Goal: Task Accomplishment & Management: Use online tool/utility

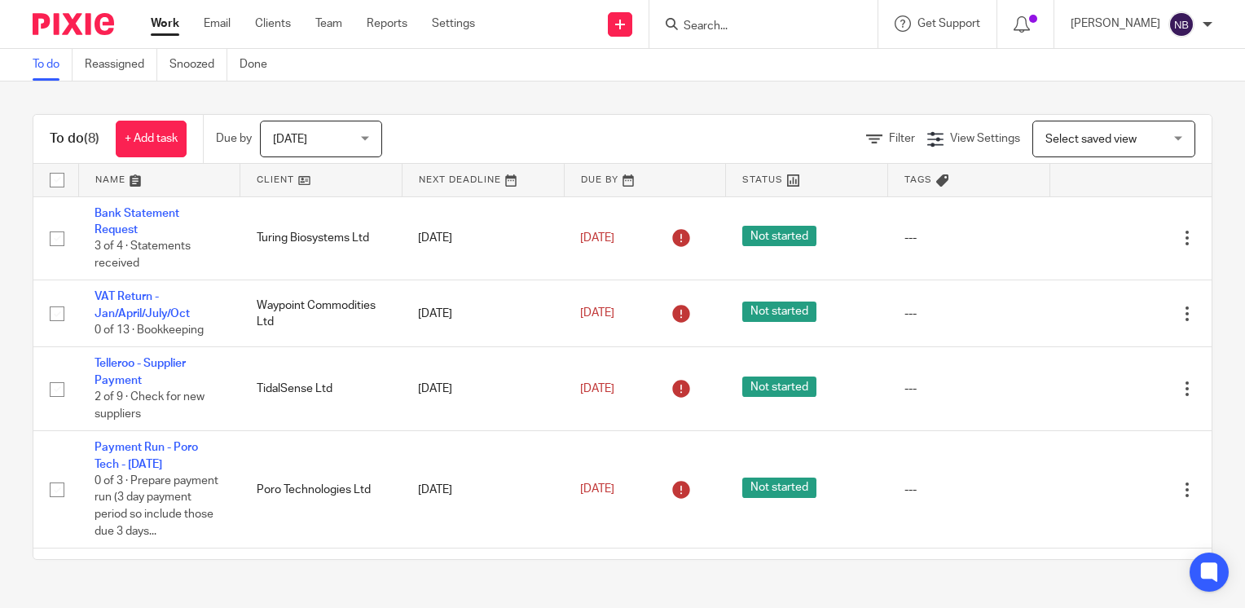
click at [283, 178] on link at bounding box center [320, 180] width 161 height 33
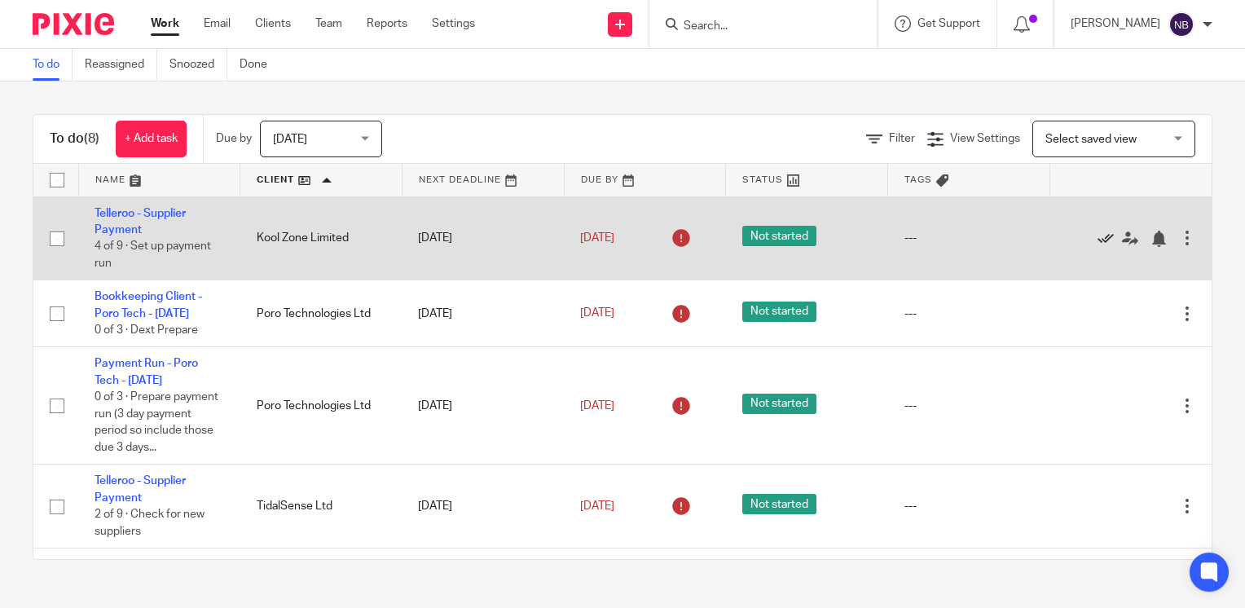
click at [1097, 237] on icon at bounding box center [1105, 239] width 16 height 16
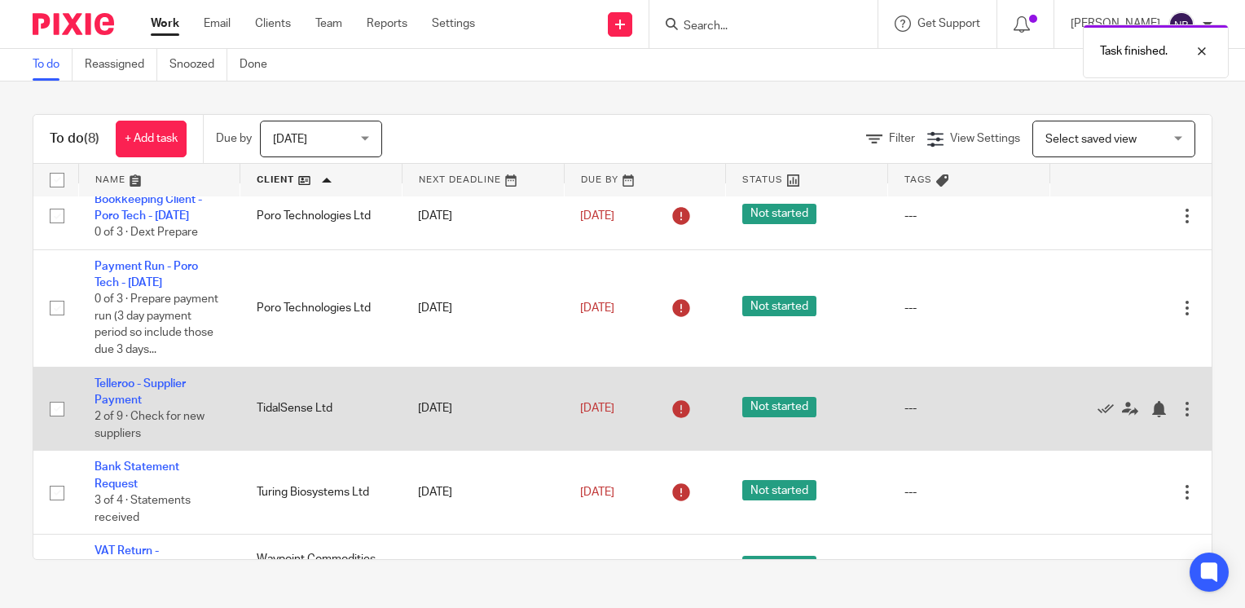
scroll to position [54, 0]
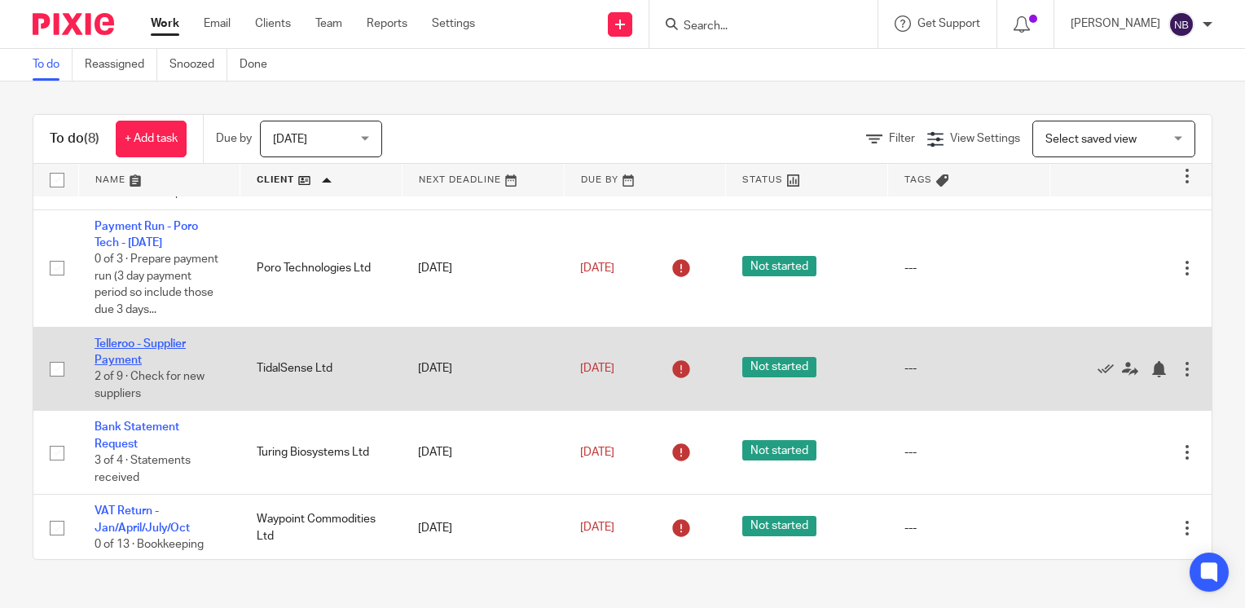
click at [98, 363] on link "Telleroo - Supplier Payment" at bounding box center [139, 352] width 91 height 28
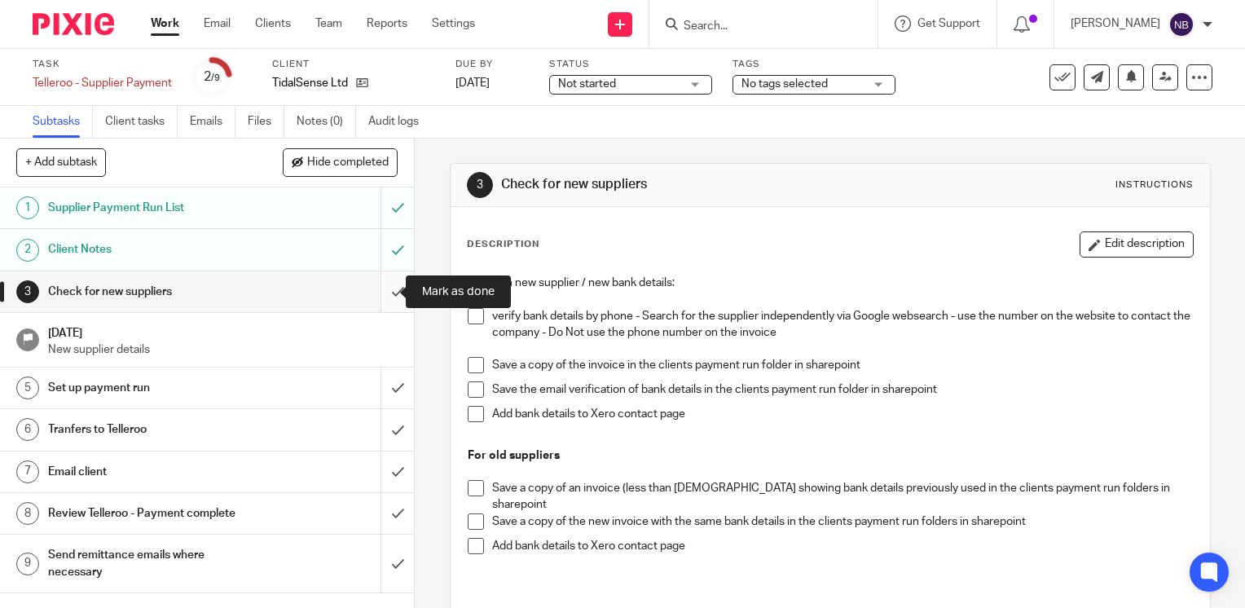
click at [375, 288] on input "submit" at bounding box center [207, 291] width 414 height 41
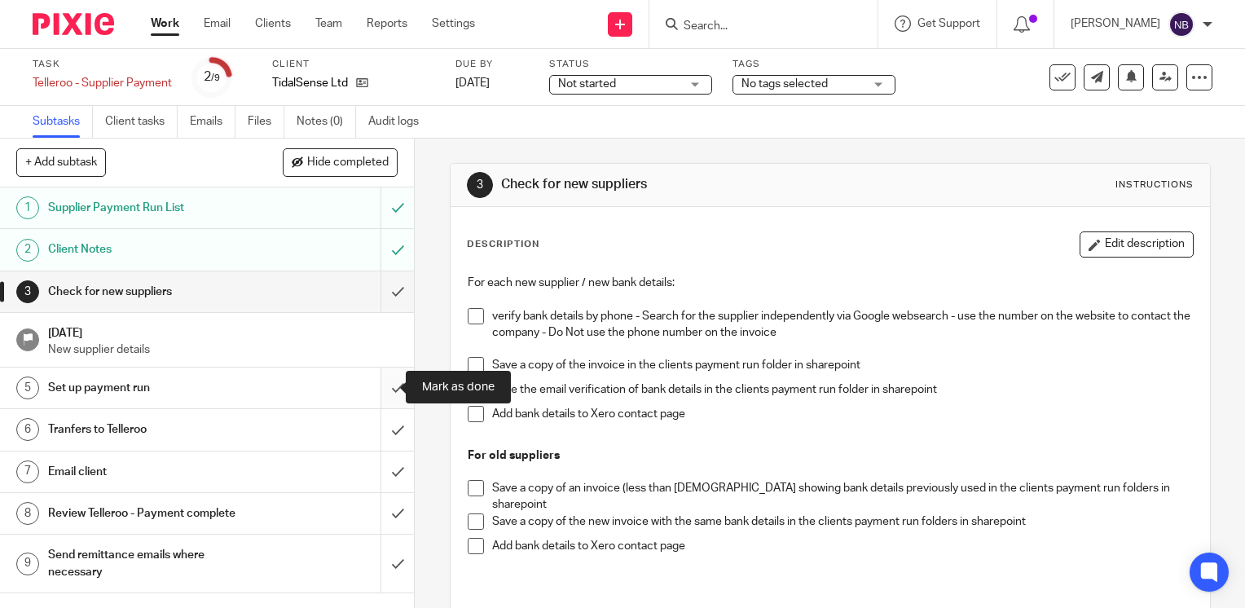
click at [376, 381] on input "submit" at bounding box center [207, 387] width 414 height 41
click at [380, 425] on input "submit" at bounding box center [207, 429] width 414 height 41
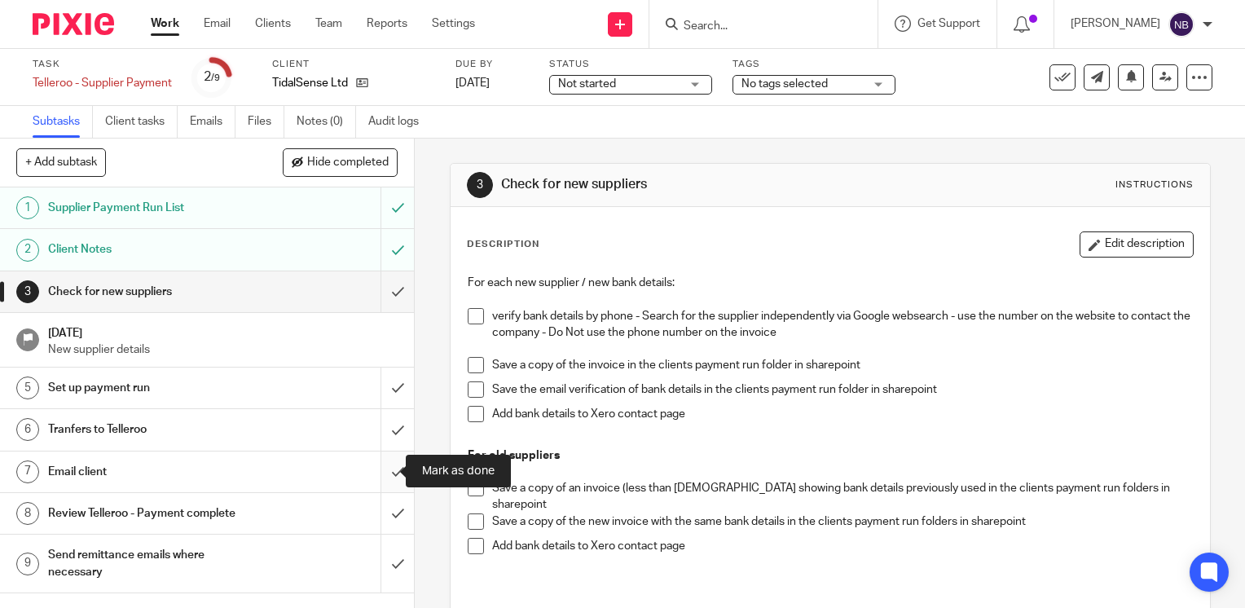
click at [375, 476] on input "submit" at bounding box center [207, 471] width 414 height 41
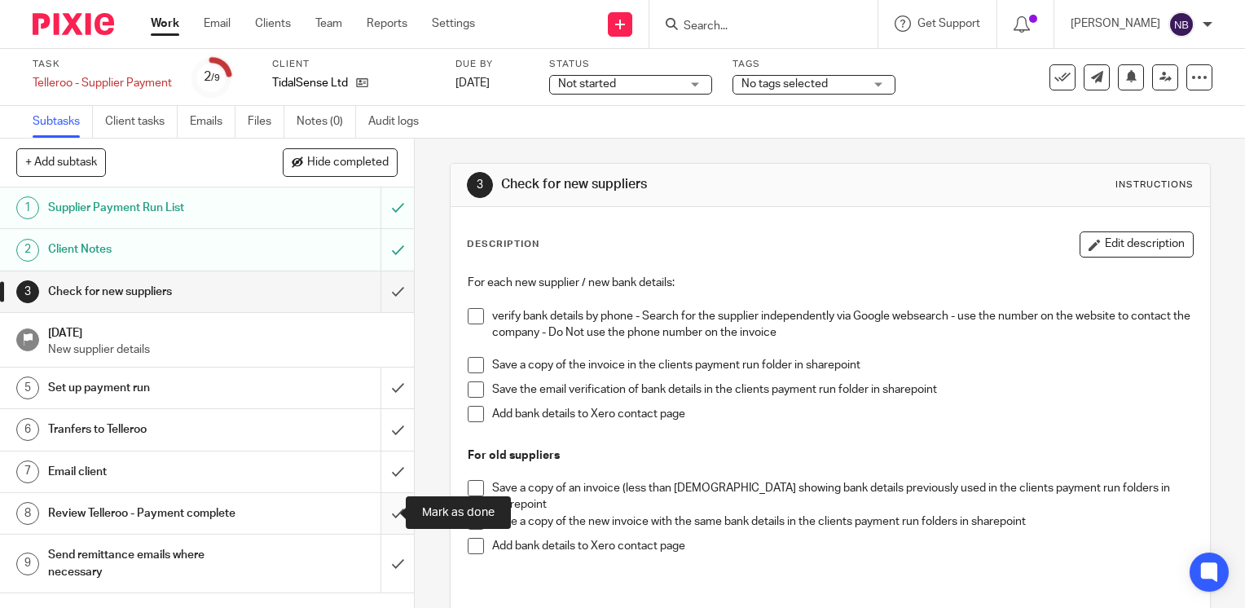
click at [388, 516] on input "submit" at bounding box center [207, 513] width 414 height 41
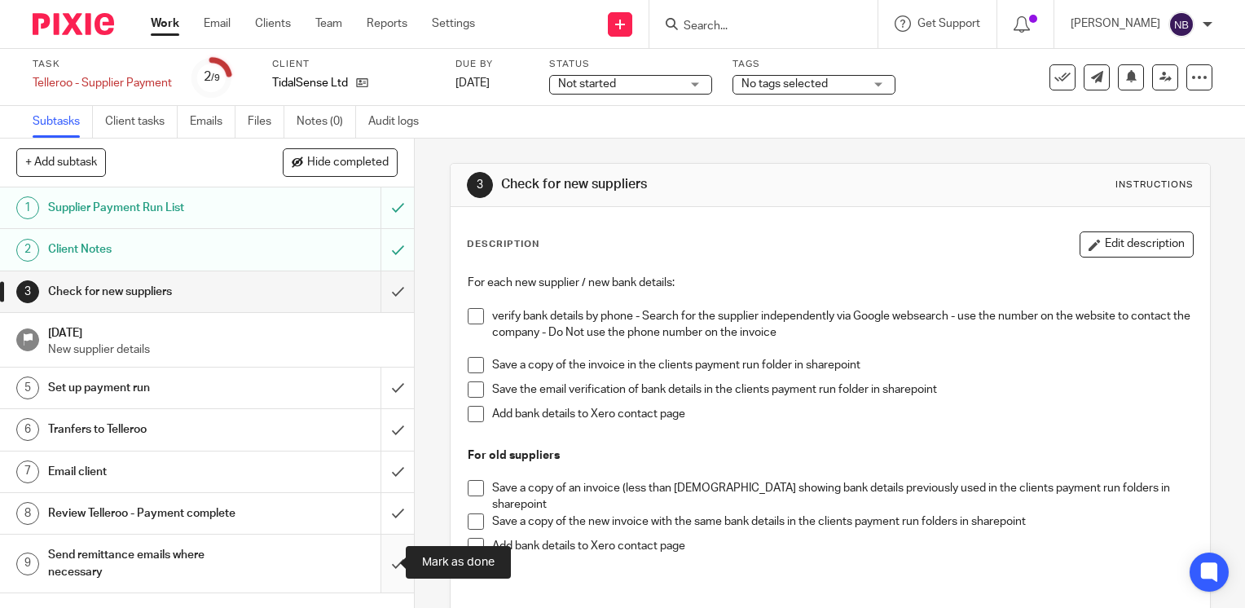
click at [376, 544] on input "submit" at bounding box center [207, 563] width 414 height 58
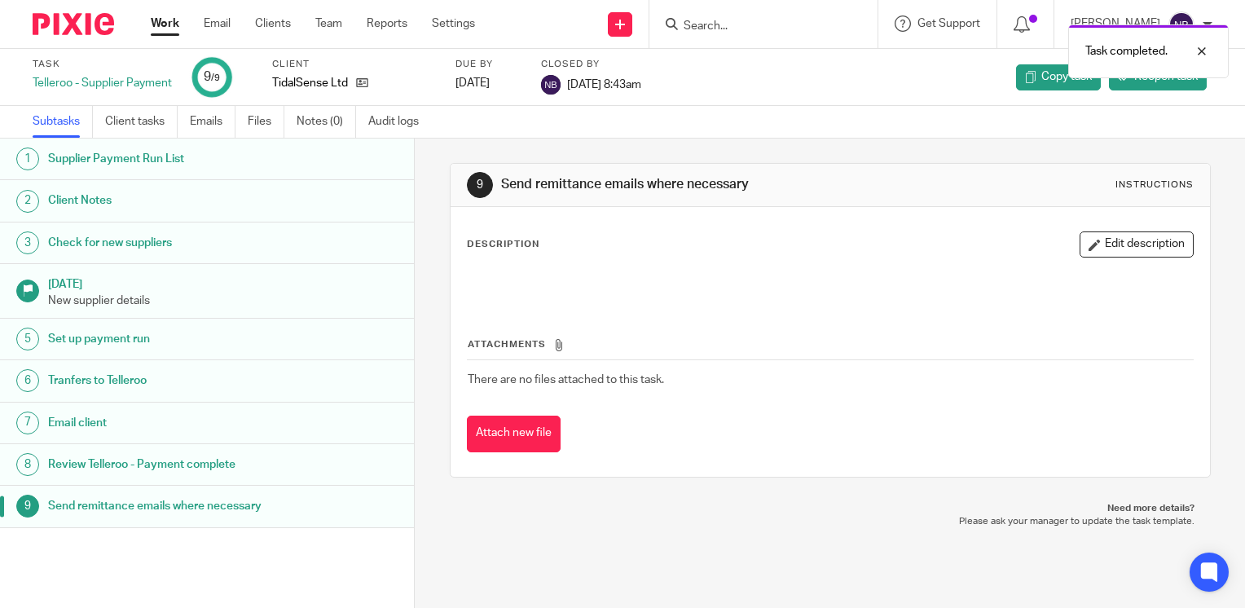
click at [184, 28] on ul "Work Email Clients Team Reports Settings" at bounding box center [325, 23] width 349 height 16
click at [162, 26] on link "Work" at bounding box center [165, 23] width 29 height 16
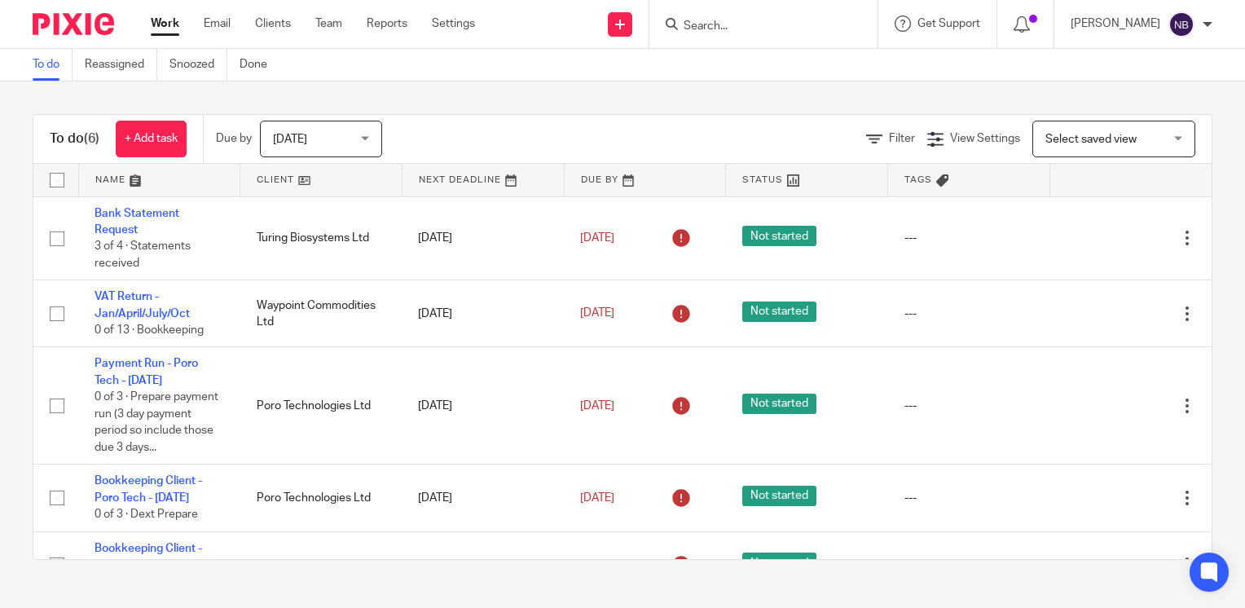
click at [115, 178] on link at bounding box center [159, 180] width 161 height 33
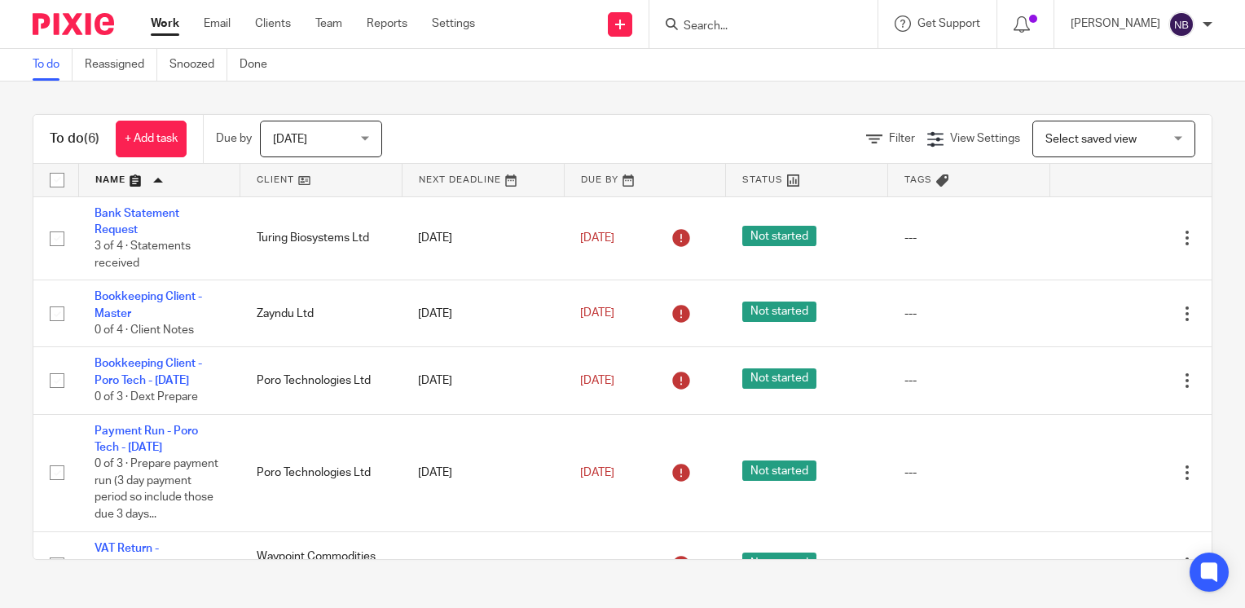
click at [109, 178] on link at bounding box center [159, 180] width 161 height 33
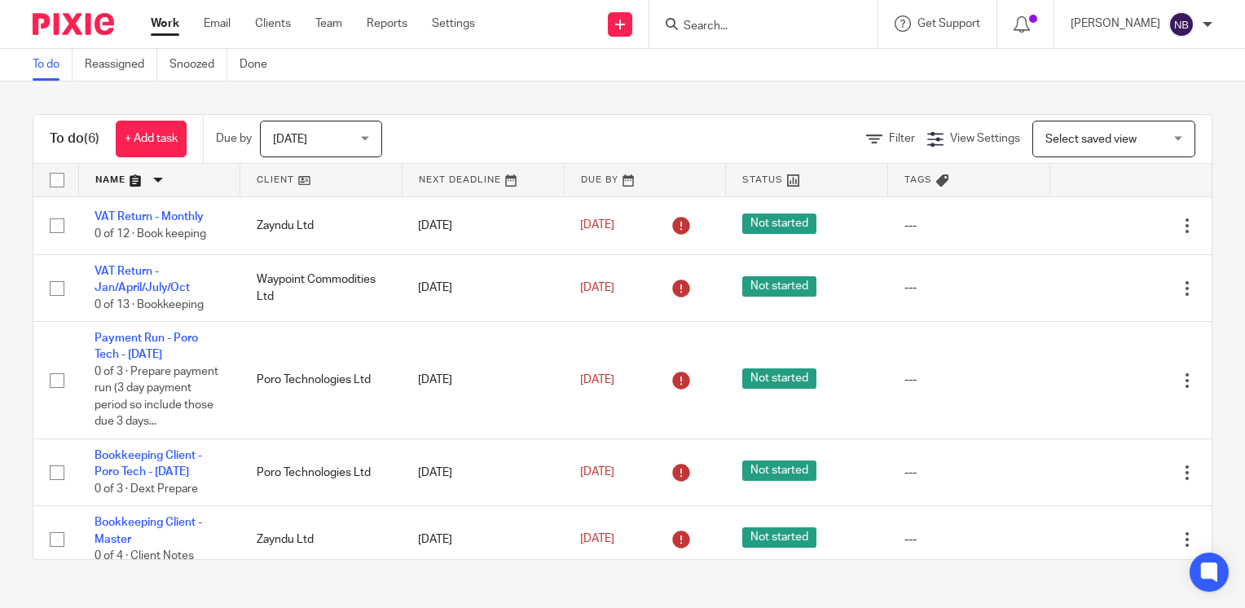
click at [337, 135] on span "[DATE]" at bounding box center [316, 138] width 86 height 34
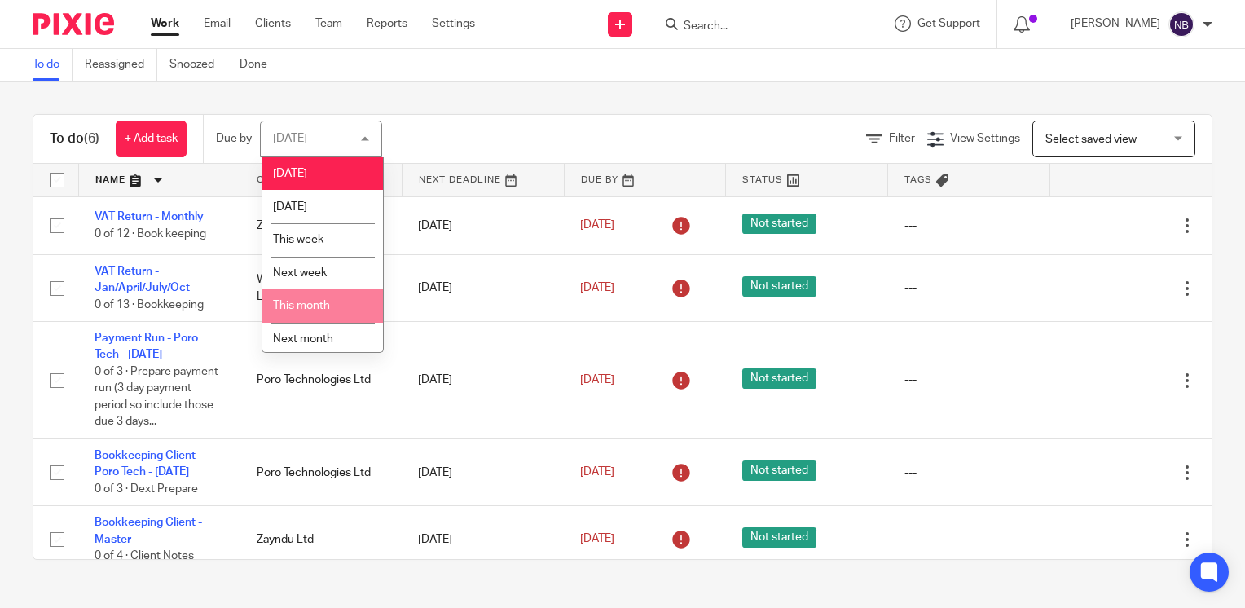
scroll to position [39, 0]
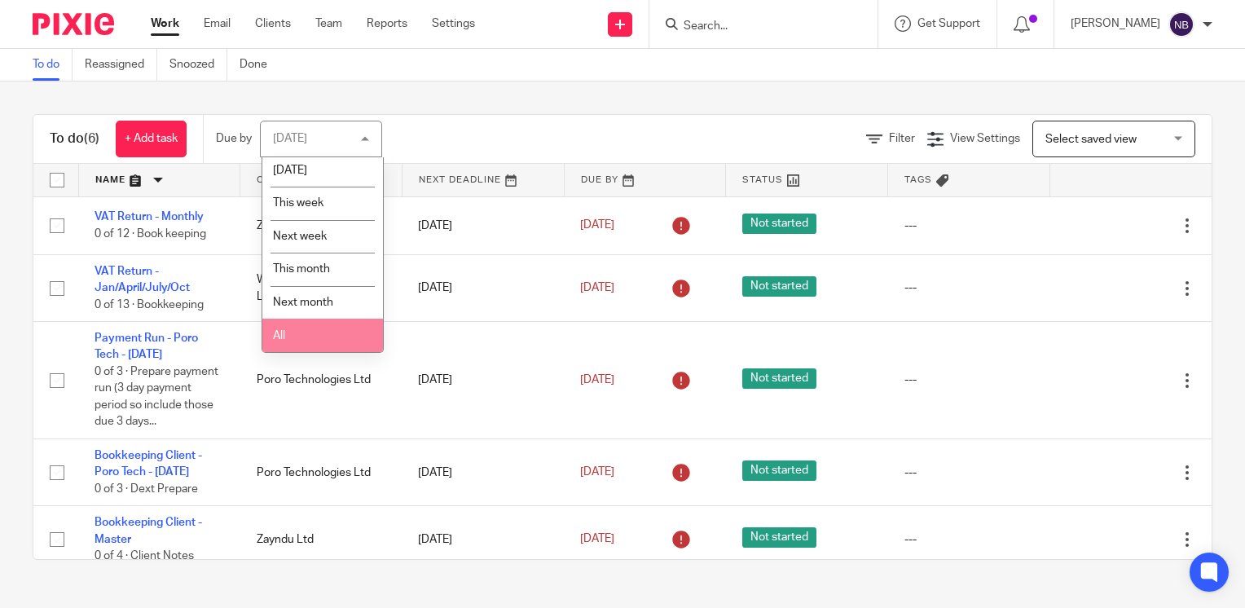
click at [314, 334] on li "All" at bounding box center [322, 334] width 121 height 33
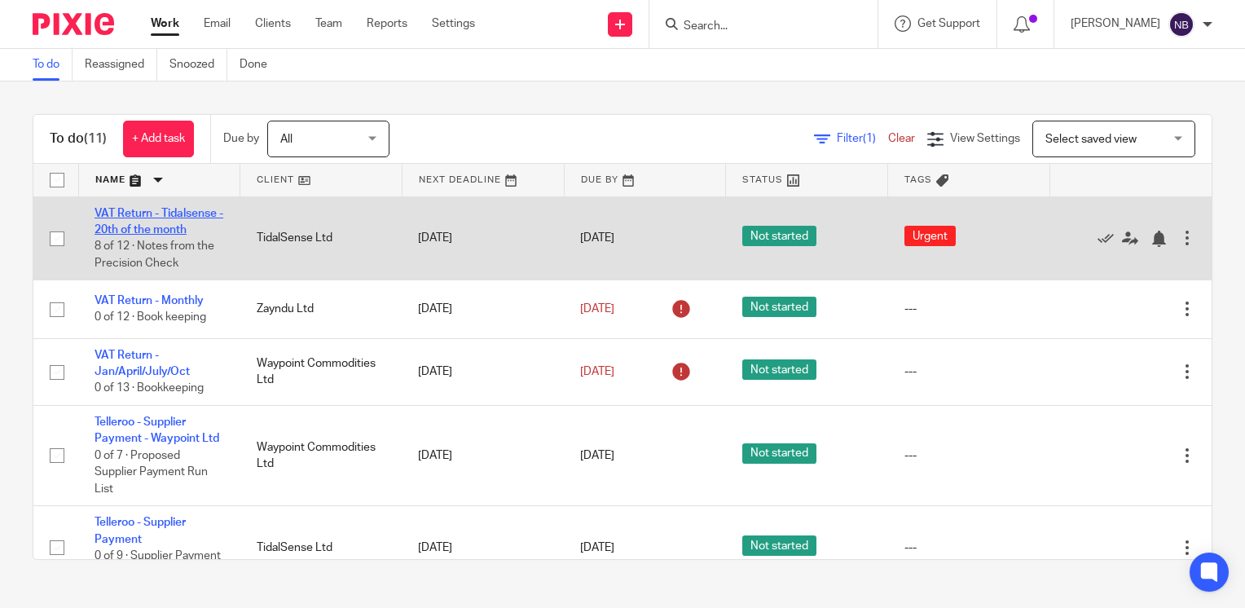
click at [138, 223] on link "VAT Return - Tidalsense - 20th of the month" at bounding box center [158, 222] width 129 height 28
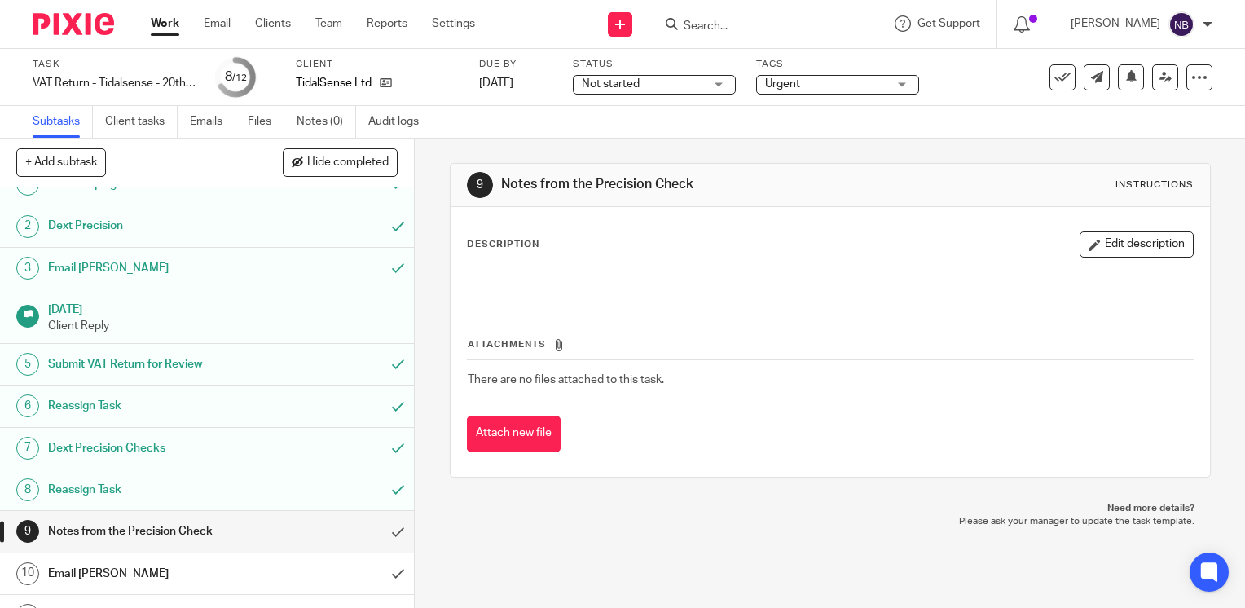
scroll to position [91, 0]
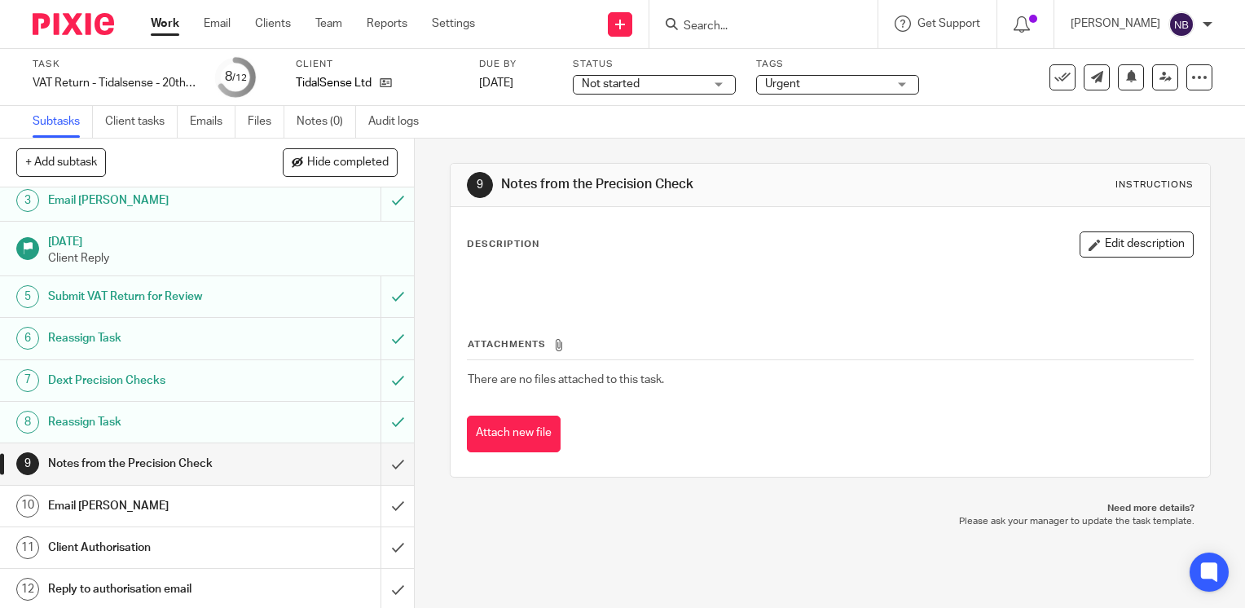
click at [257, 500] on div "Email [PERSON_NAME]" at bounding box center [206, 506] width 317 height 24
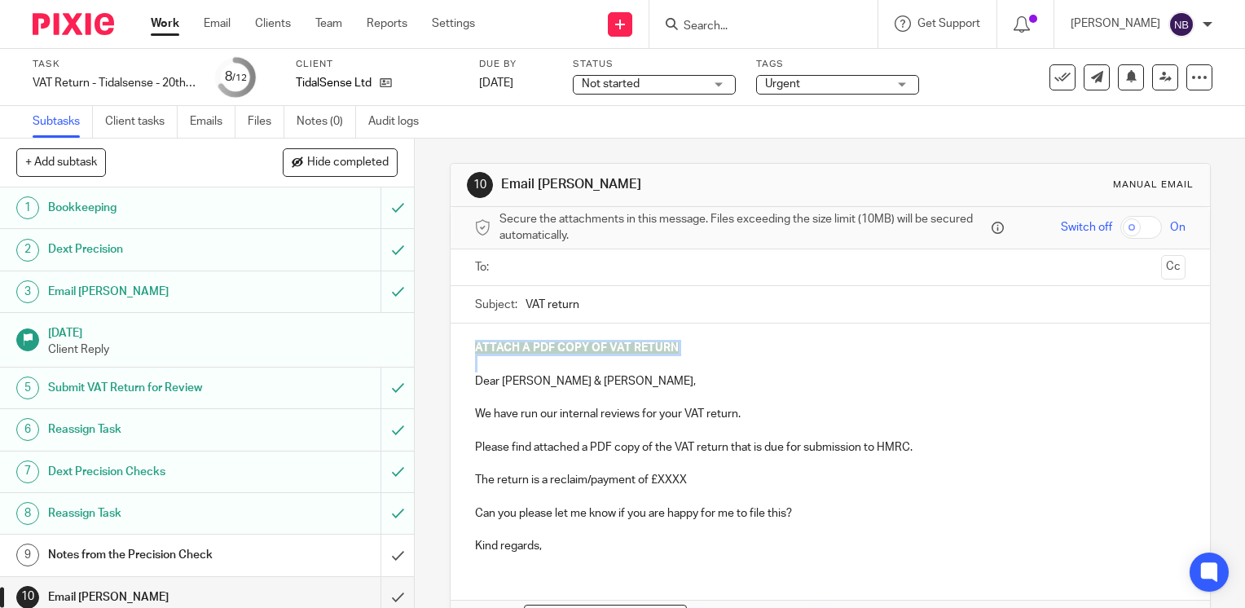
drag, startPoint x: 476, startPoint y: 367, endPoint x: 472, endPoint y: 337, distance: 29.6
click at [465, 344] on div "ATTACH A PDF COPY OF VAT RETURN Dear Kim & Jonathan, We have run our internal r…" at bounding box center [829, 444] width 759 height 243
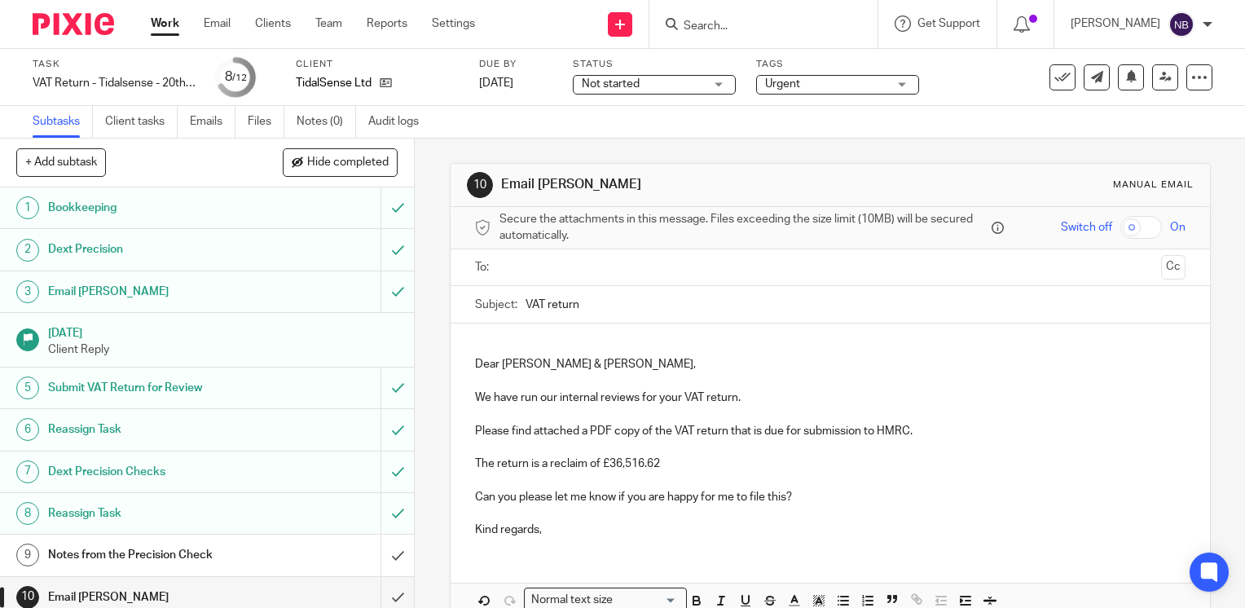
click at [531, 269] on input "text" at bounding box center [829, 267] width 648 height 19
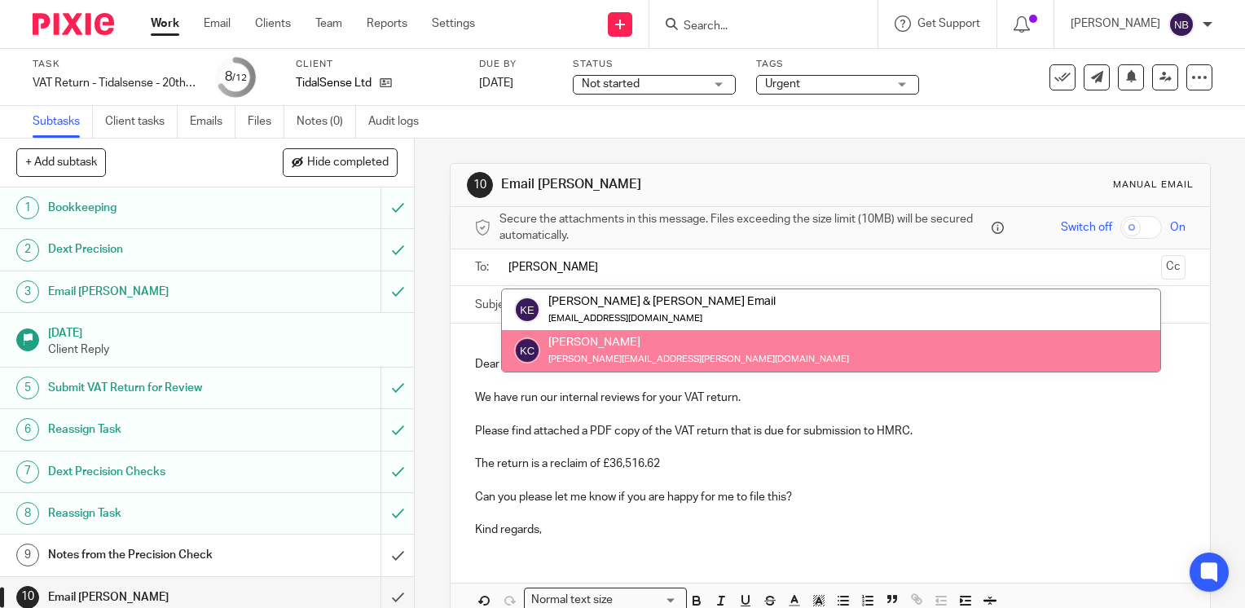
type input "kim"
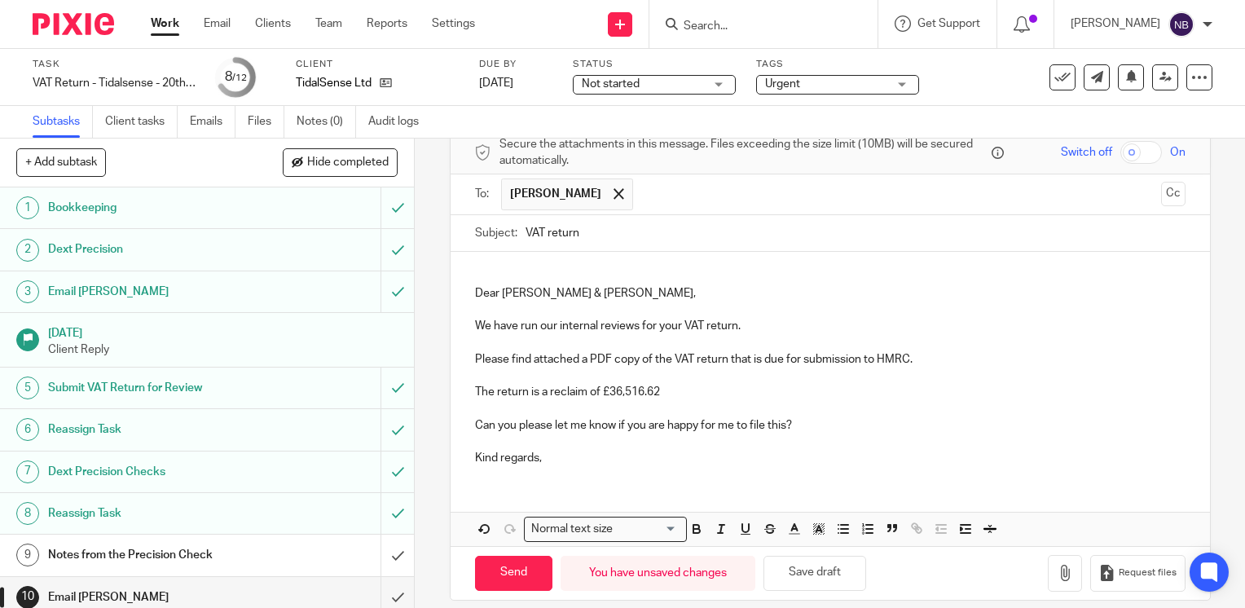
scroll to position [89, 0]
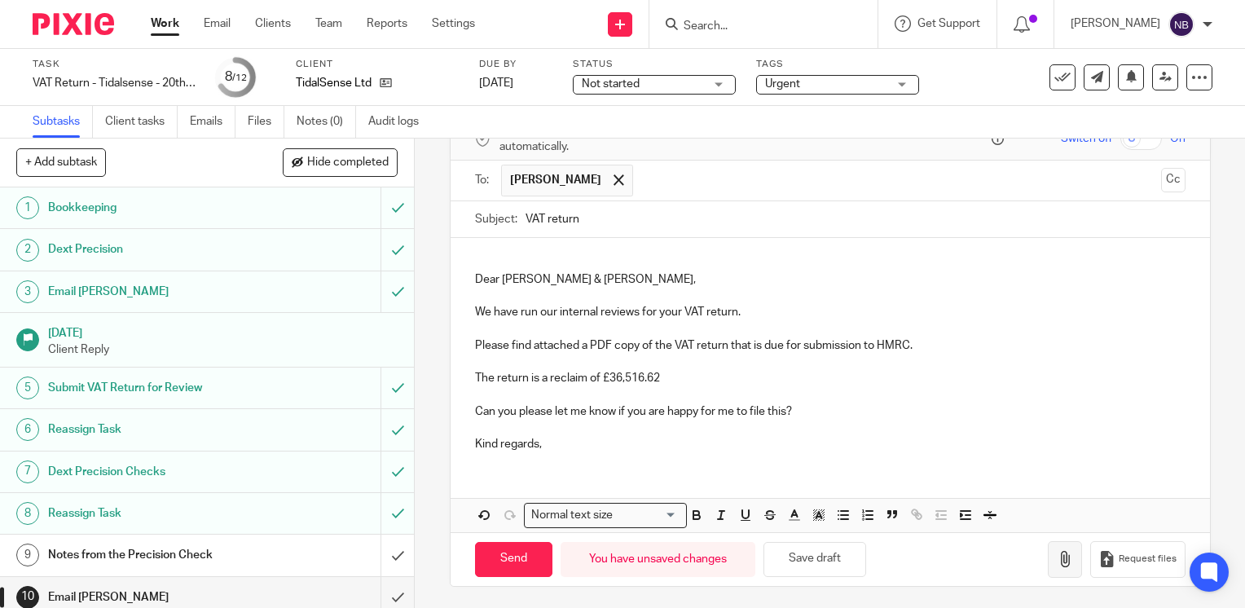
click at [1056, 551] on icon "button" at bounding box center [1064, 559] width 16 height 16
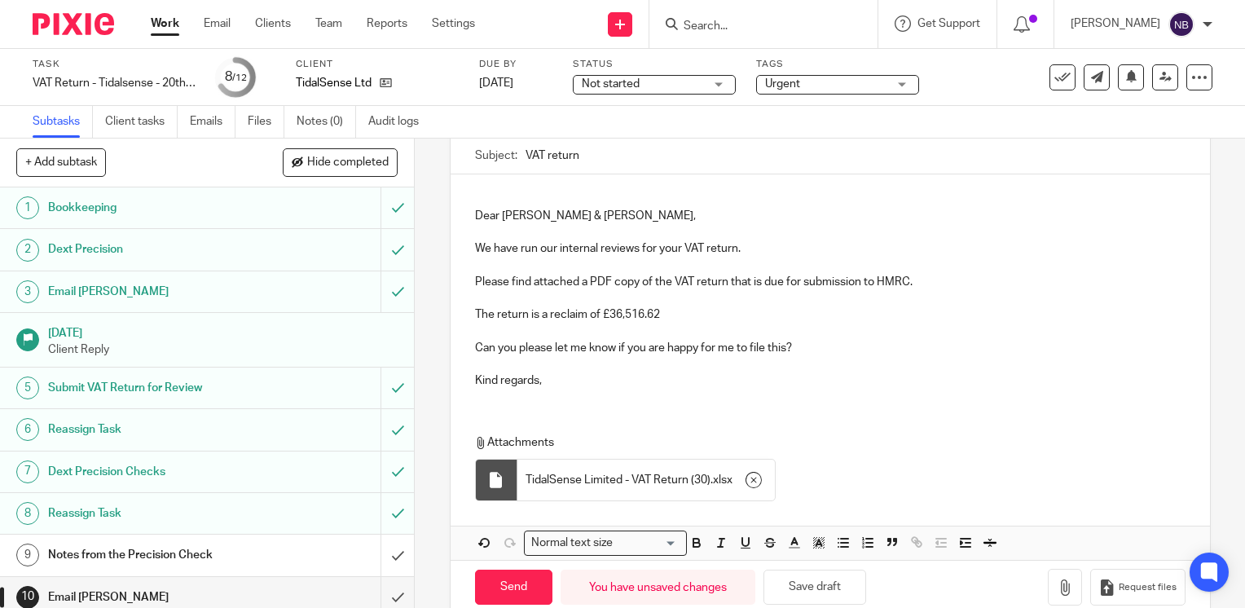
scroll to position [180, 0]
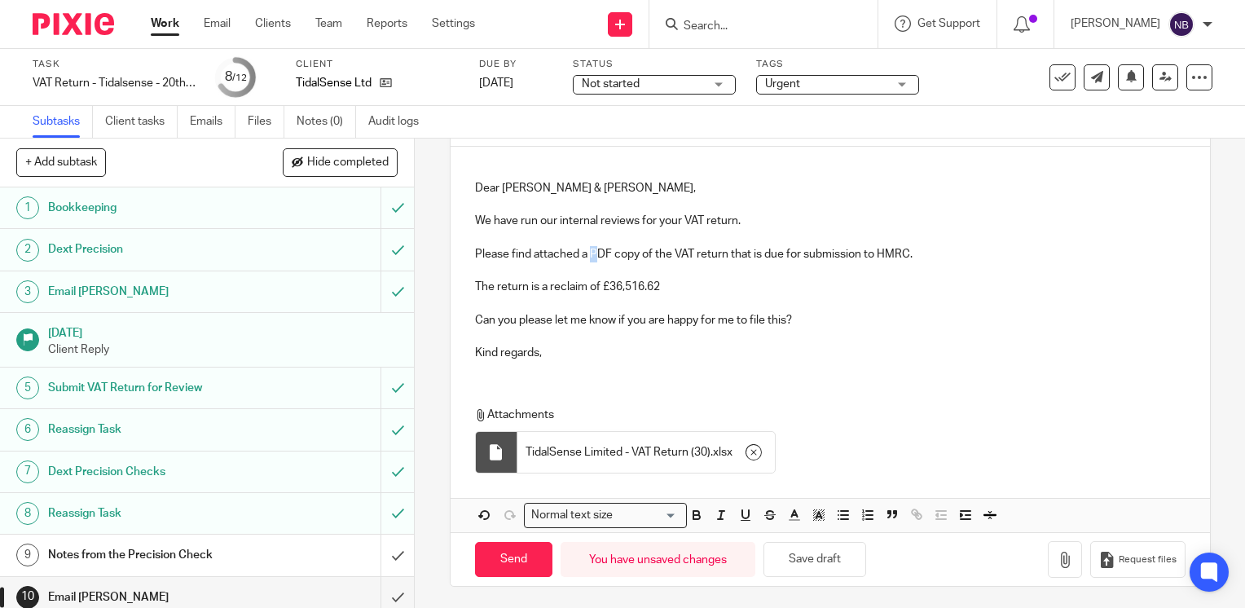
click at [589, 253] on p "Please find attached a PDF copy of the VAT return that is due for submission to…" at bounding box center [830, 254] width 710 height 16
click at [501, 565] on input "Send" at bounding box center [513, 559] width 77 height 35
type input "Sent"
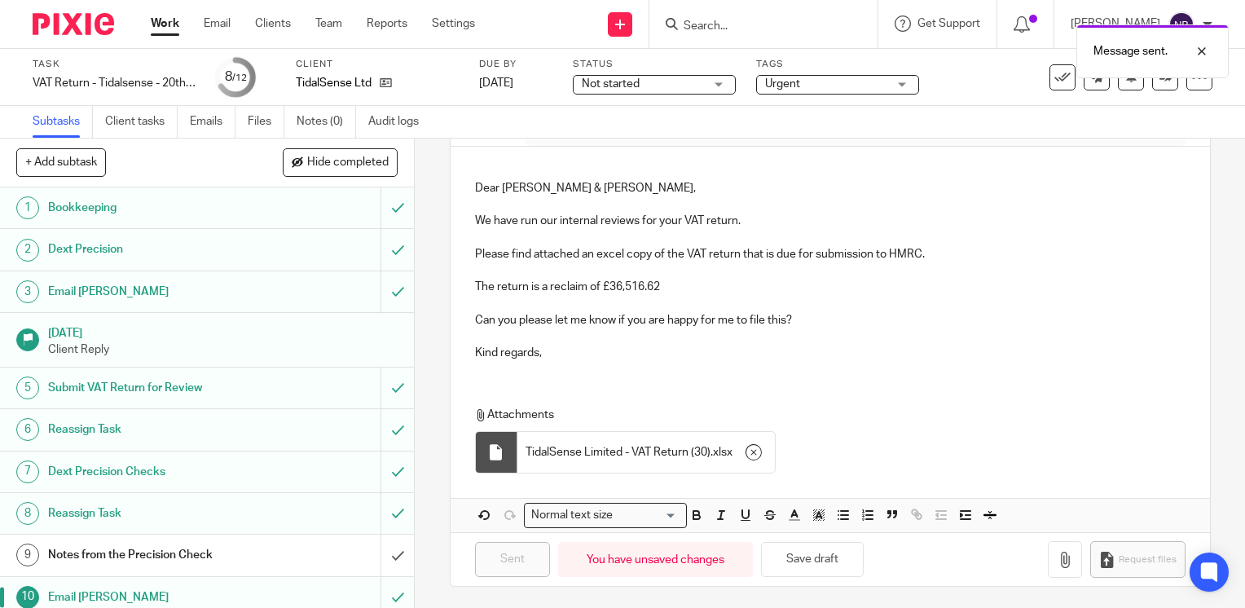
click at [579, 187] on p "Dear Kim & Jonathan," at bounding box center [830, 188] width 710 height 16
click at [1201, 44] on div at bounding box center [1189, 52] width 44 height 20
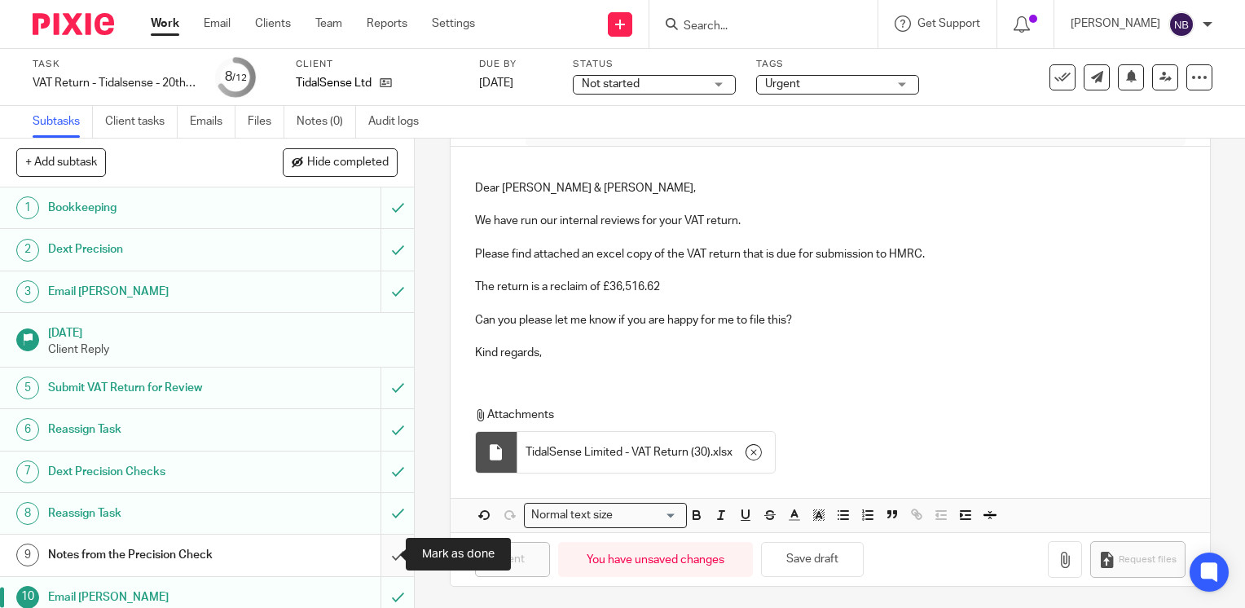
click at [374, 551] on input "submit" at bounding box center [207, 554] width 414 height 41
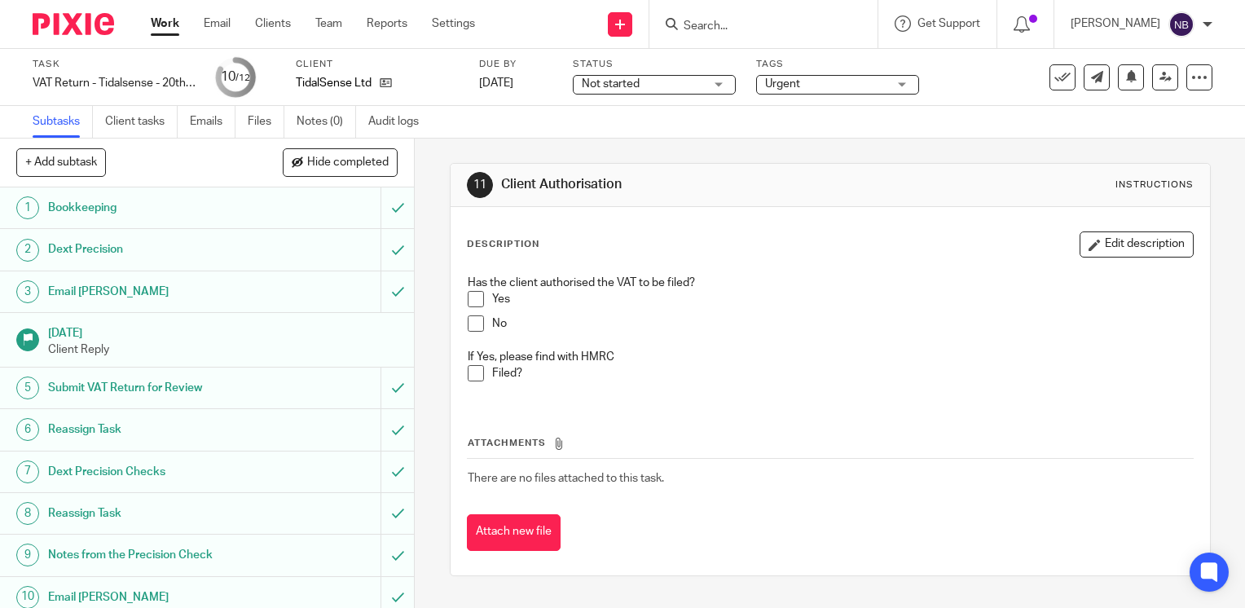
click at [821, 25] on input "Search" at bounding box center [755, 27] width 147 height 15
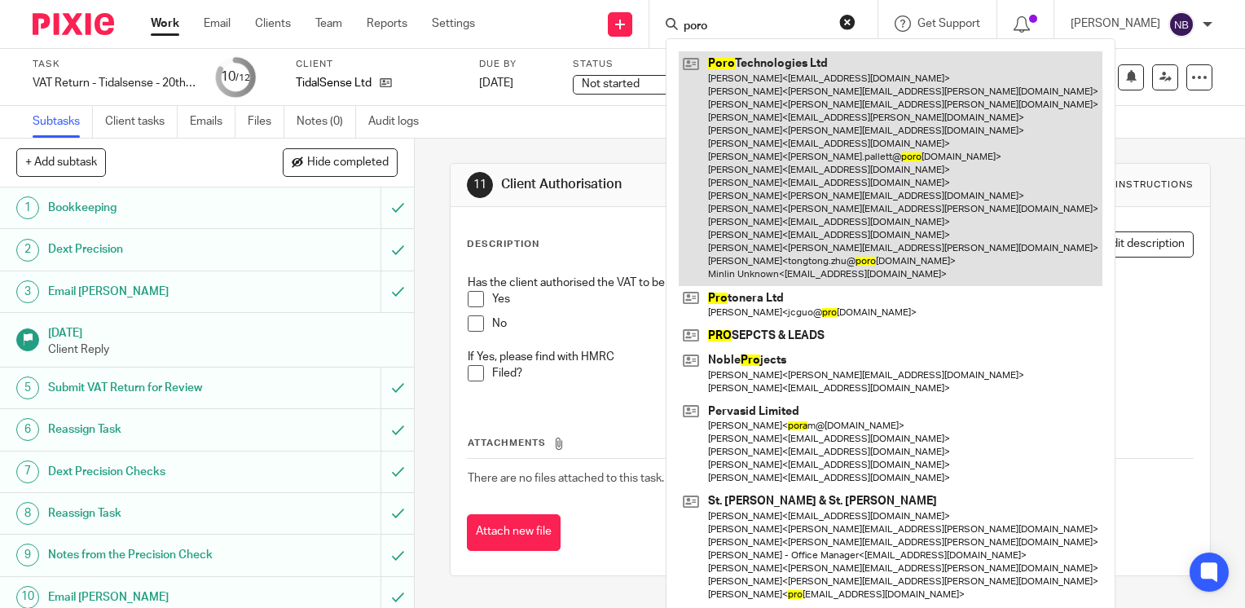
type input "poro"
click at [815, 135] on link at bounding box center [891, 168] width 424 height 234
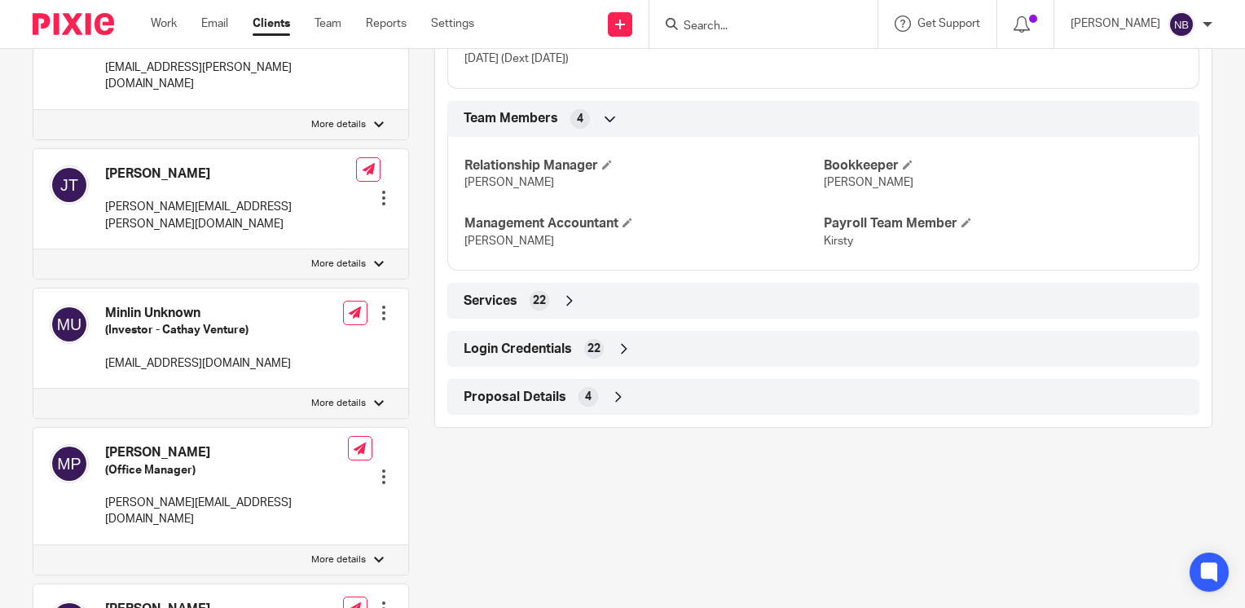
scroll to position [1232, 0]
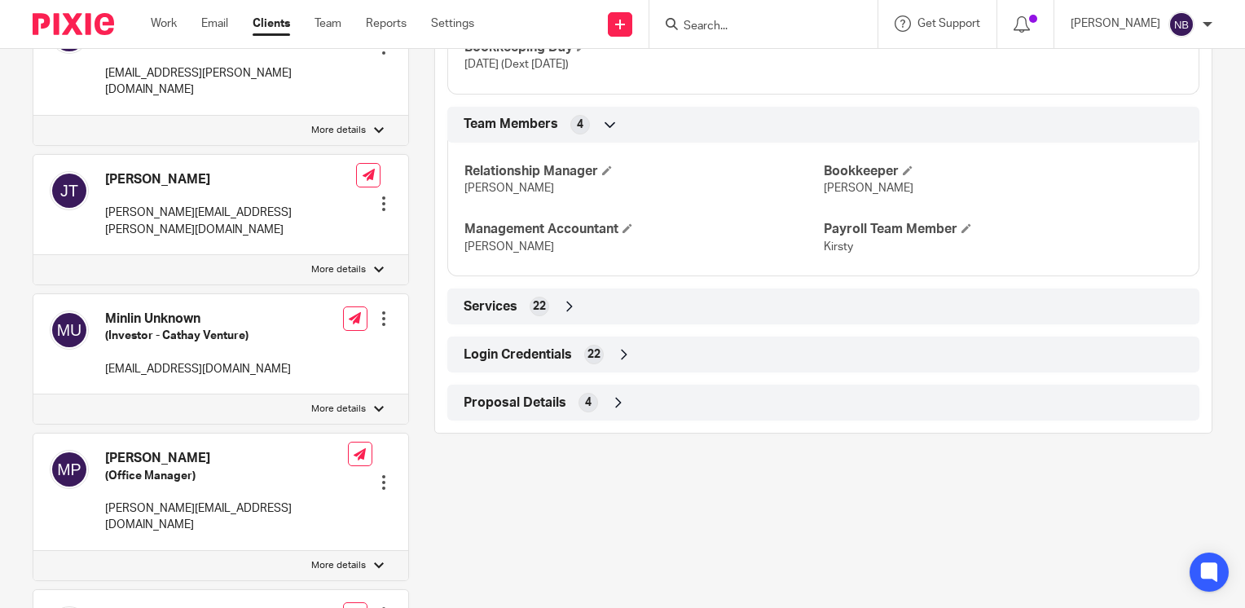
click at [618, 362] on icon at bounding box center [624, 354] width 16 height 16
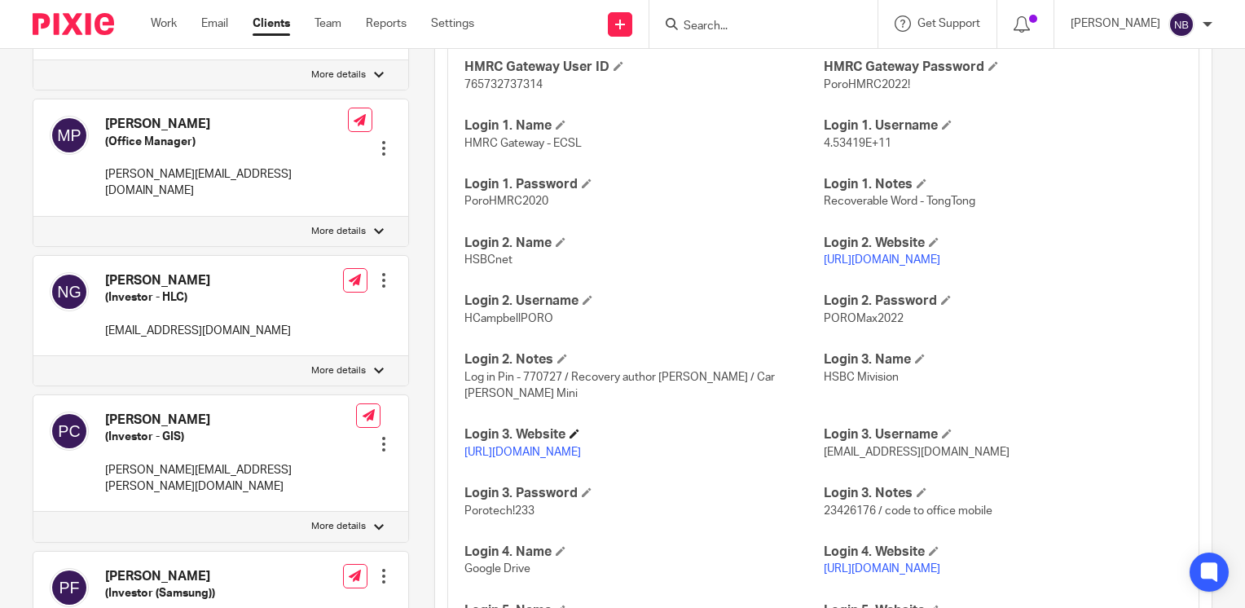
scroll to position [1613, 0]
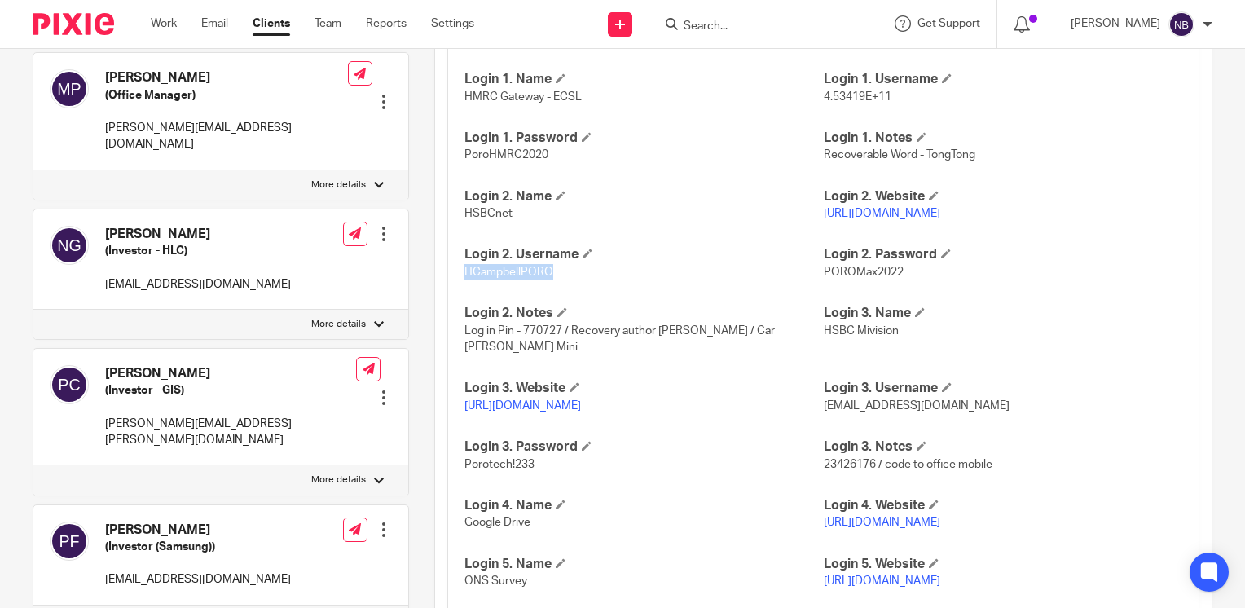
drag, startPoint x: 550, startPoint y: 292, endPoint x: 459, endPoint y: 292, distance: 91.2
click at [459, 292] on div "HMRC Gateway User ID 765732737314 HMRC Gateway Password PoroHMRC2022! Login 1. …" at bounding box center [823, 324] width 752 height 689
copy span "HCampbellPORO"
drag, startPoint x: 896, startPoint y: 292, endPoint x: 817, endPoint y: 291, distance: 79.0
click at [823, 280] on p "POROMax2022" at bounding box center [1002, 272] width 358 height 16
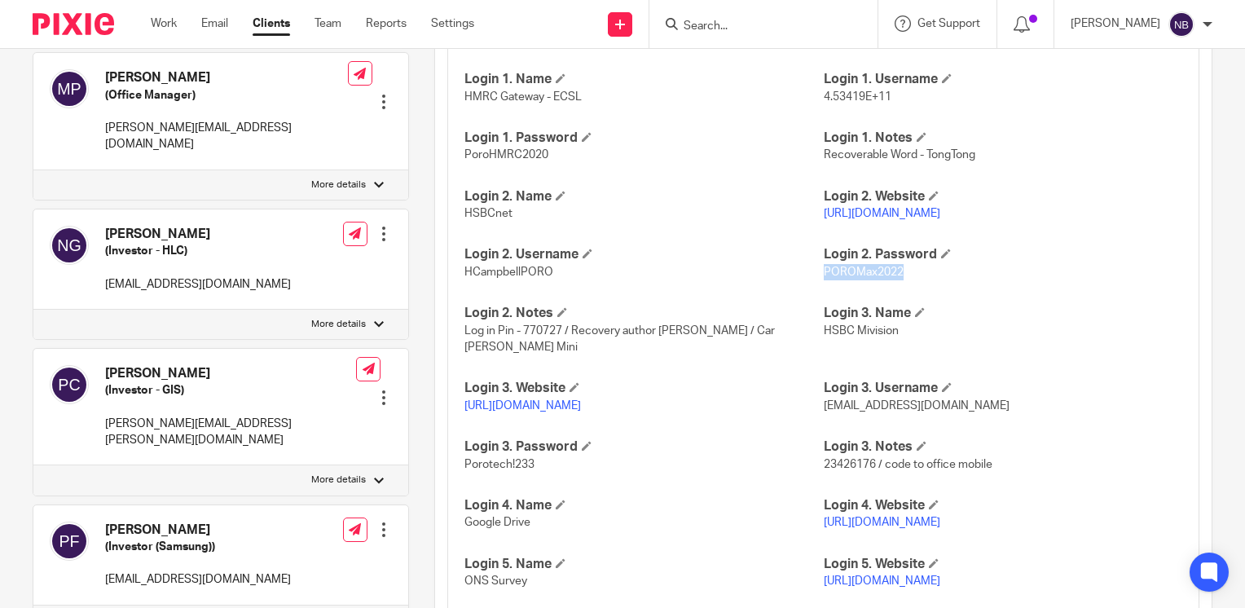
copy span "POROMax2022"
